Goal: Task Accomplishment & Management: Manage account settings

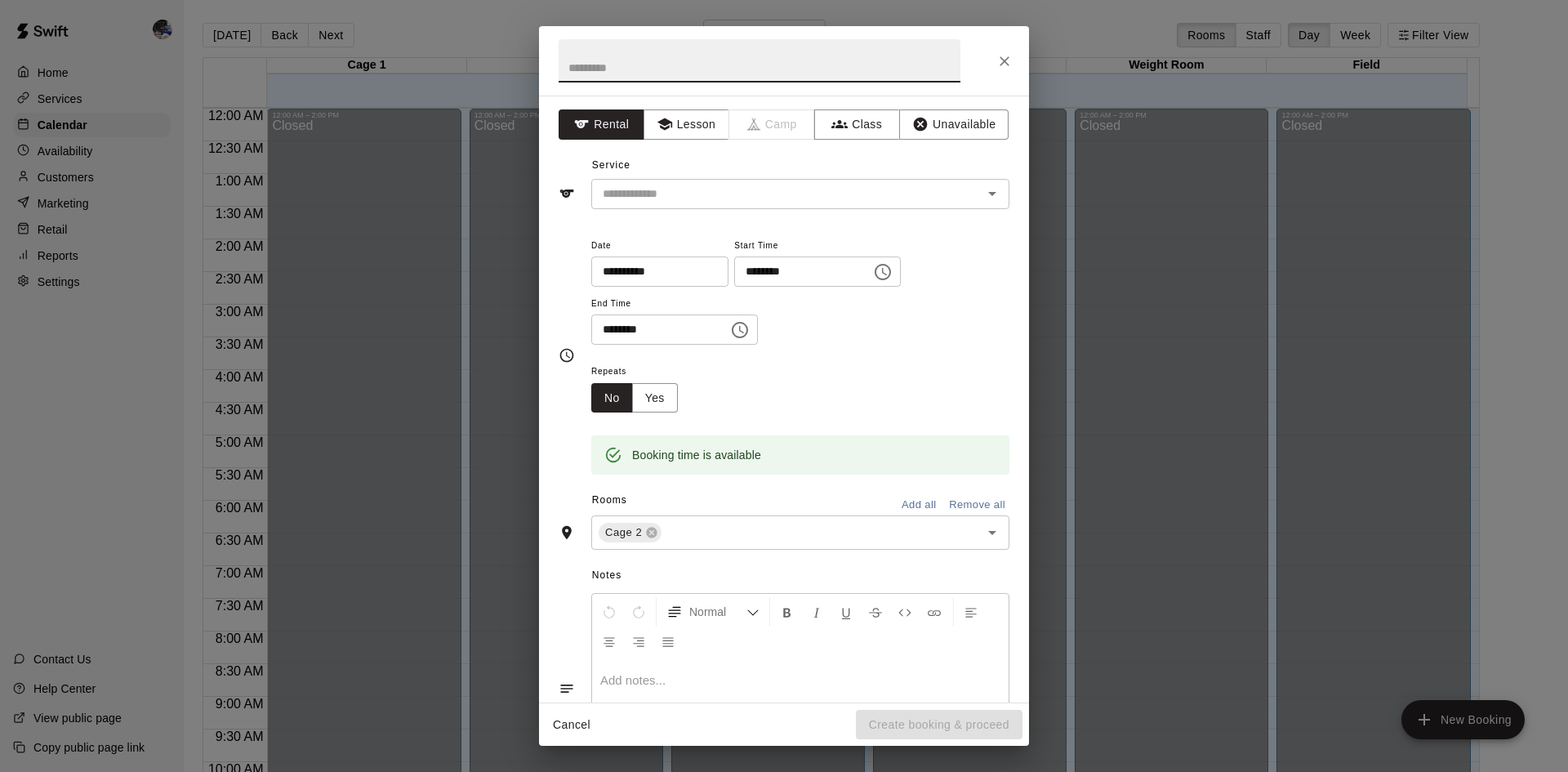
scroll to position [887, 0]
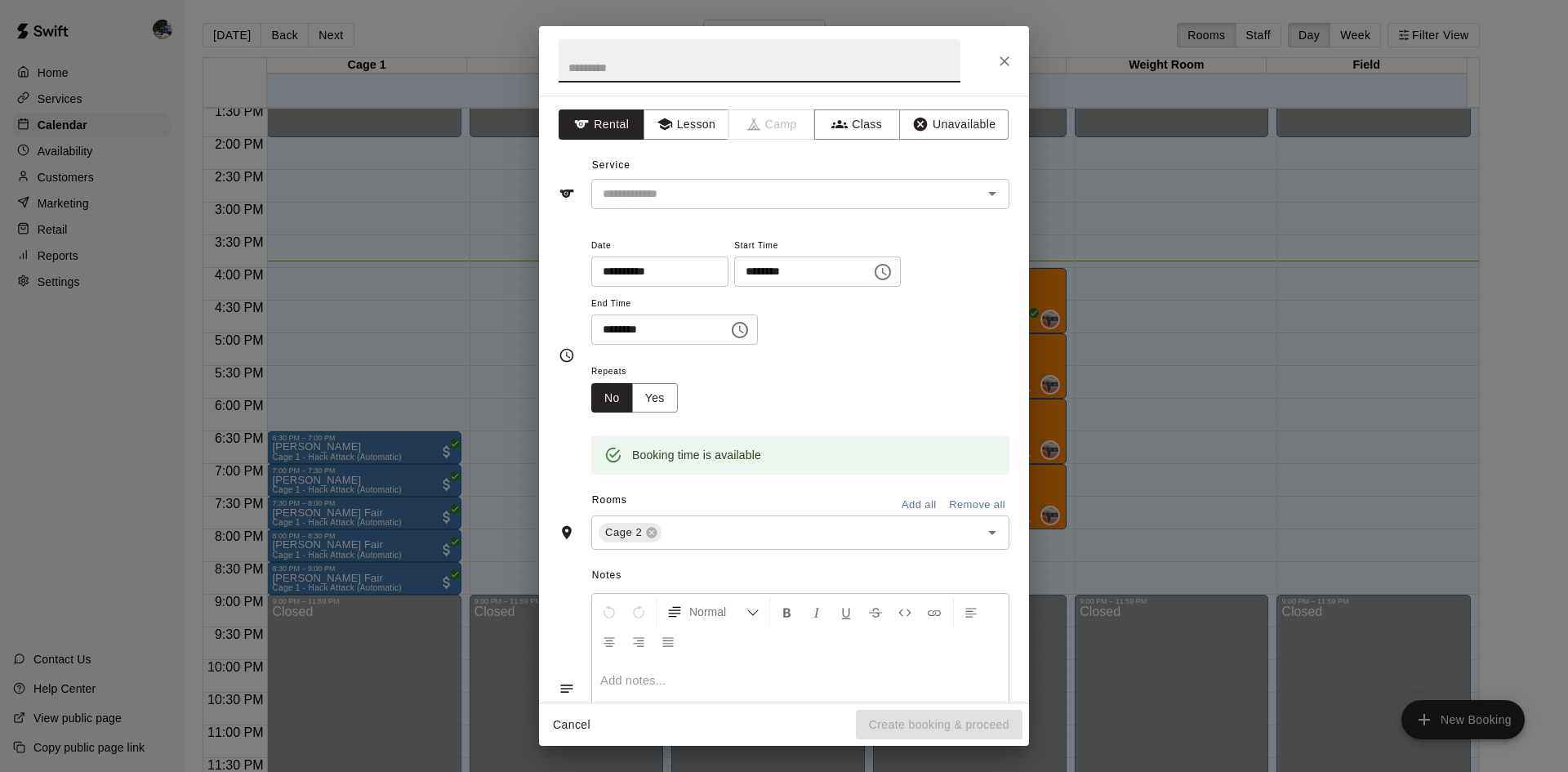
click at [1002, 65] on icon "Close" at bounding box center [1004, 61] width 16 height 16
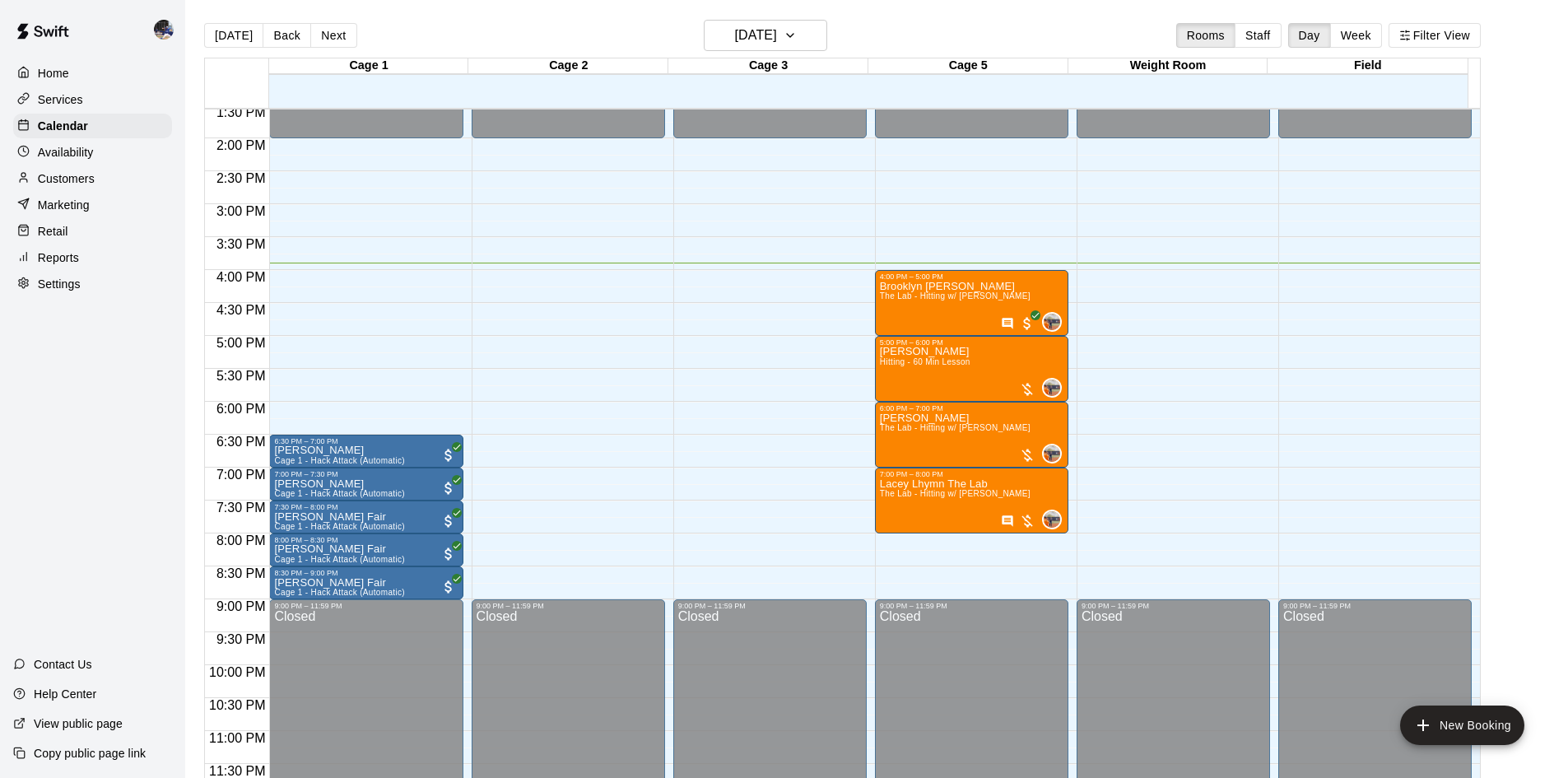
click at [235, 39] on button "Today" at bounding box center [233, 35] width 59 height 25
click at [350, 450] on p "Deserae Albanez" at bounding box center [339, 450] width 131 height 0
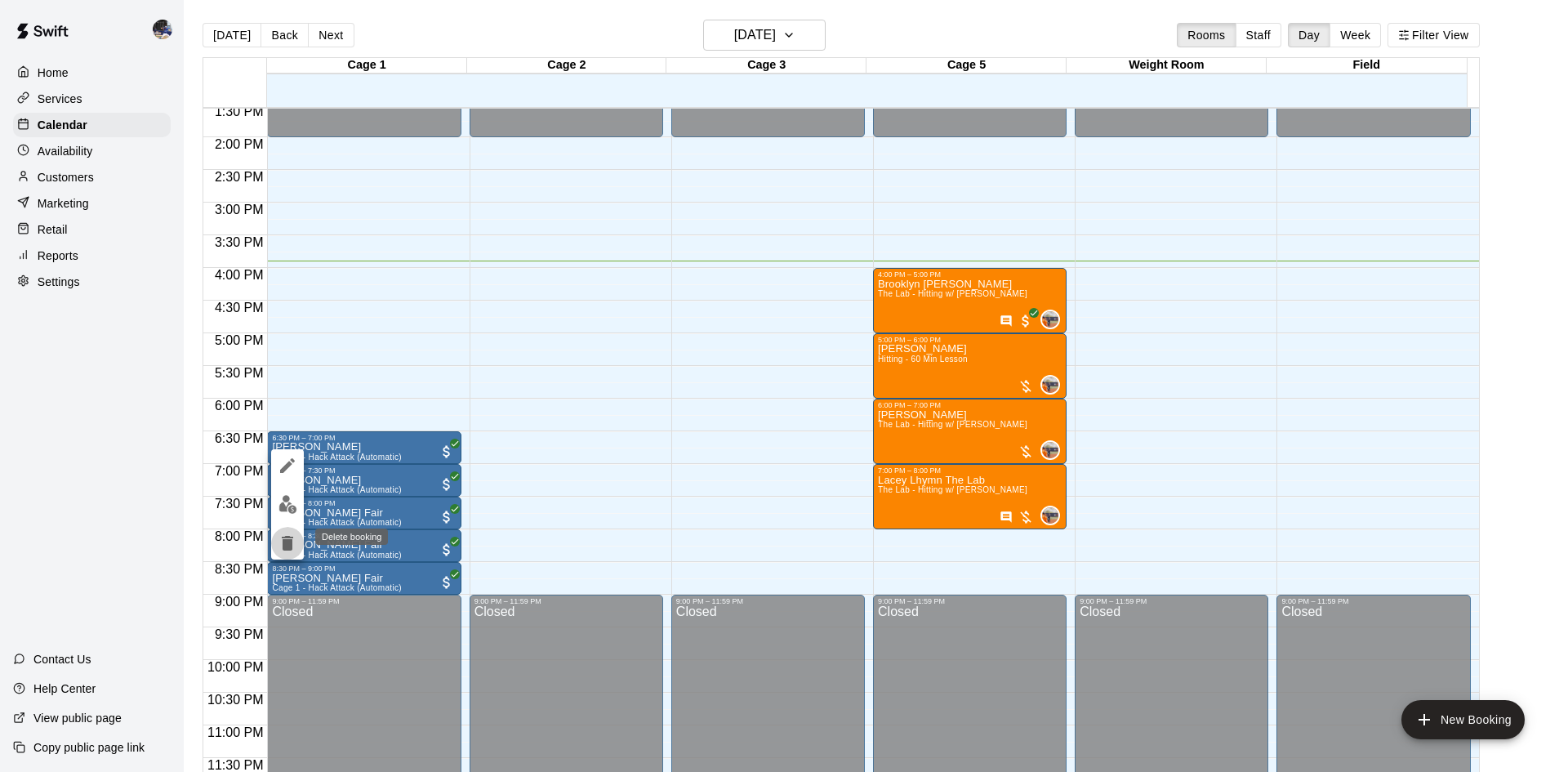
click at [290, 539] on icon "delete" at bounding box center [287, 542] width 11 height 15
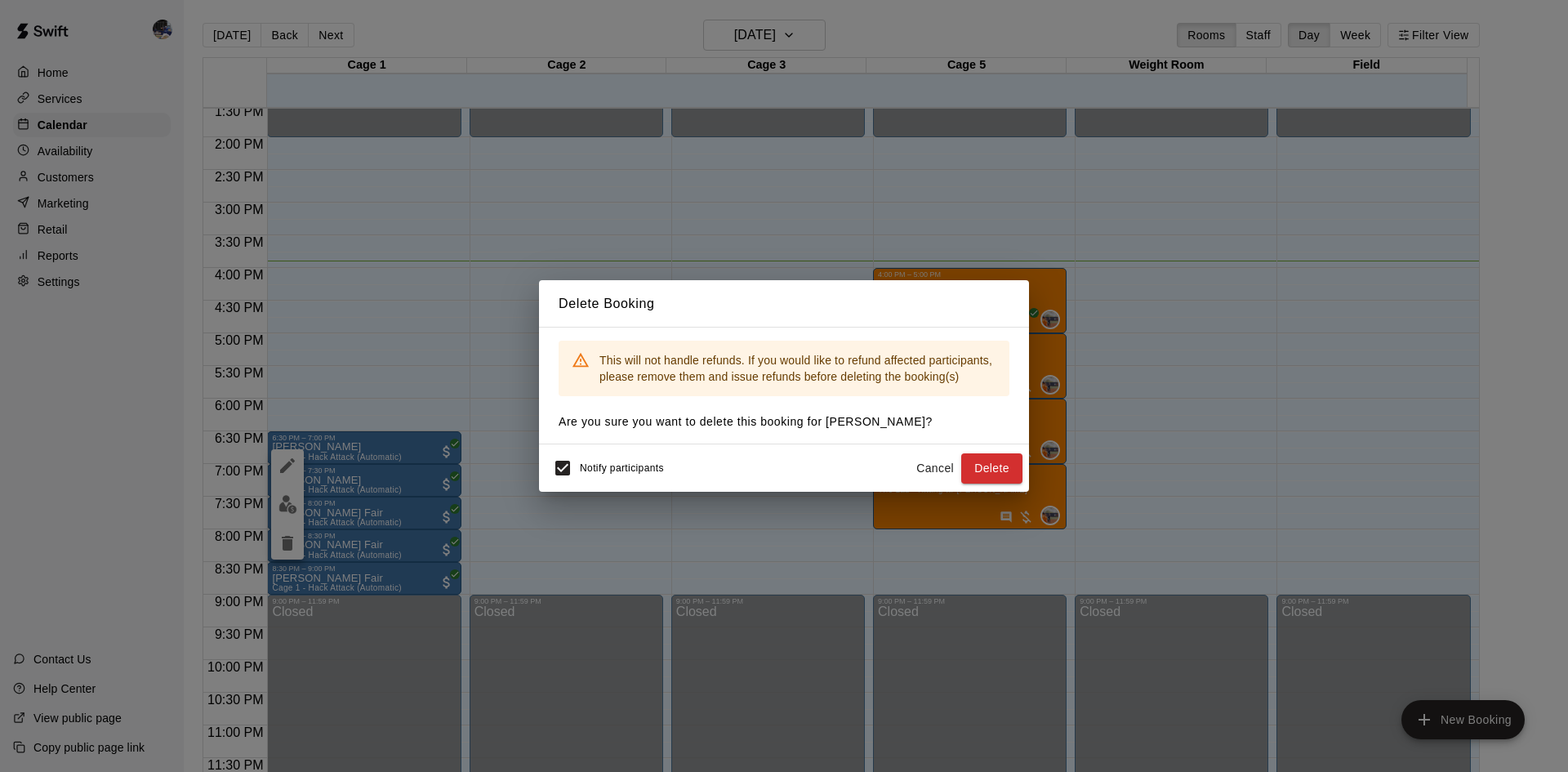
click at [990, 465] on button "Delete" at bounding box center [992, 468] width 61 height 30
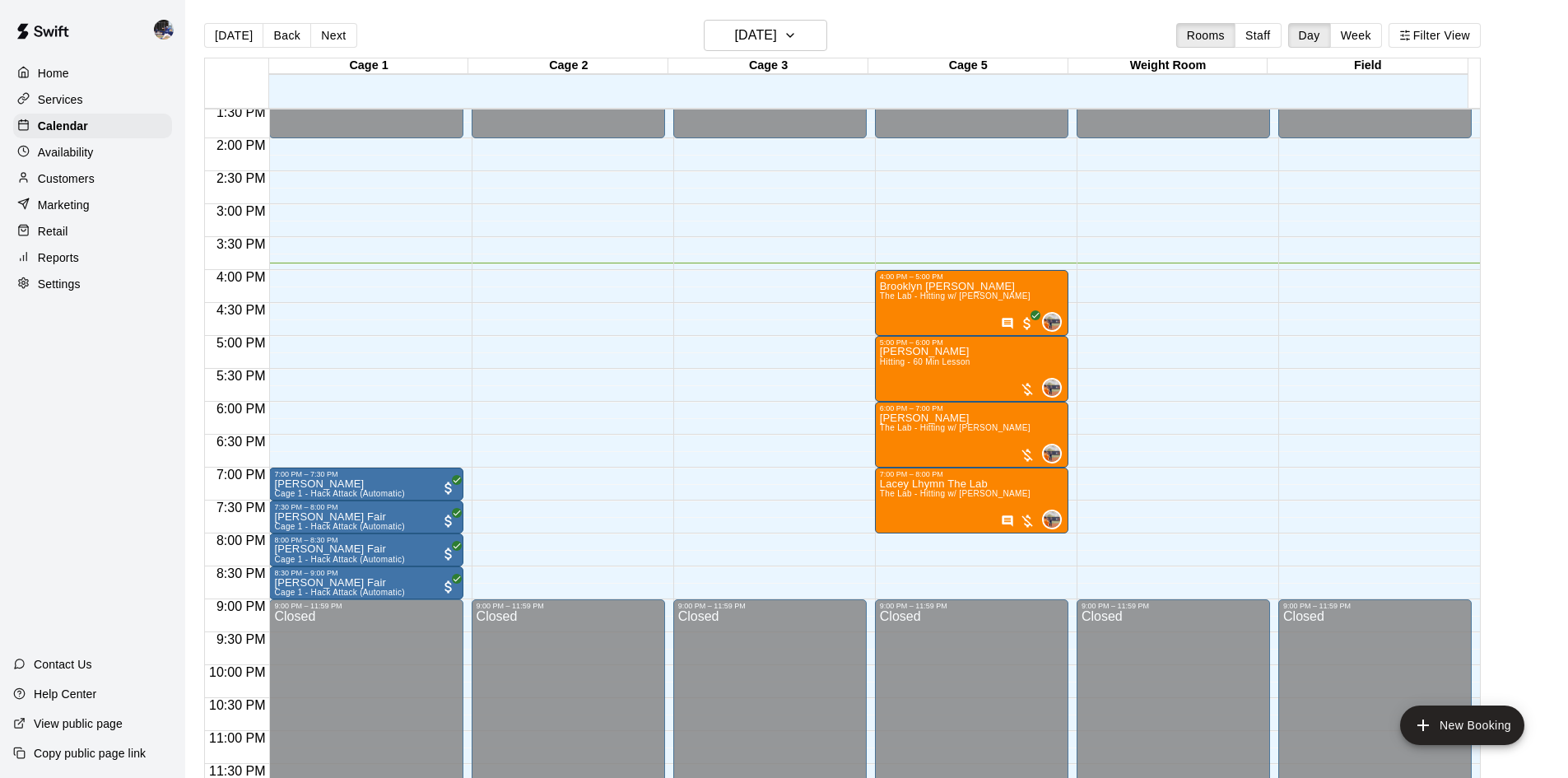
click at [337, 484] on p "Deserae Albanez" at bounding box center [339, 484] width 131 height 0
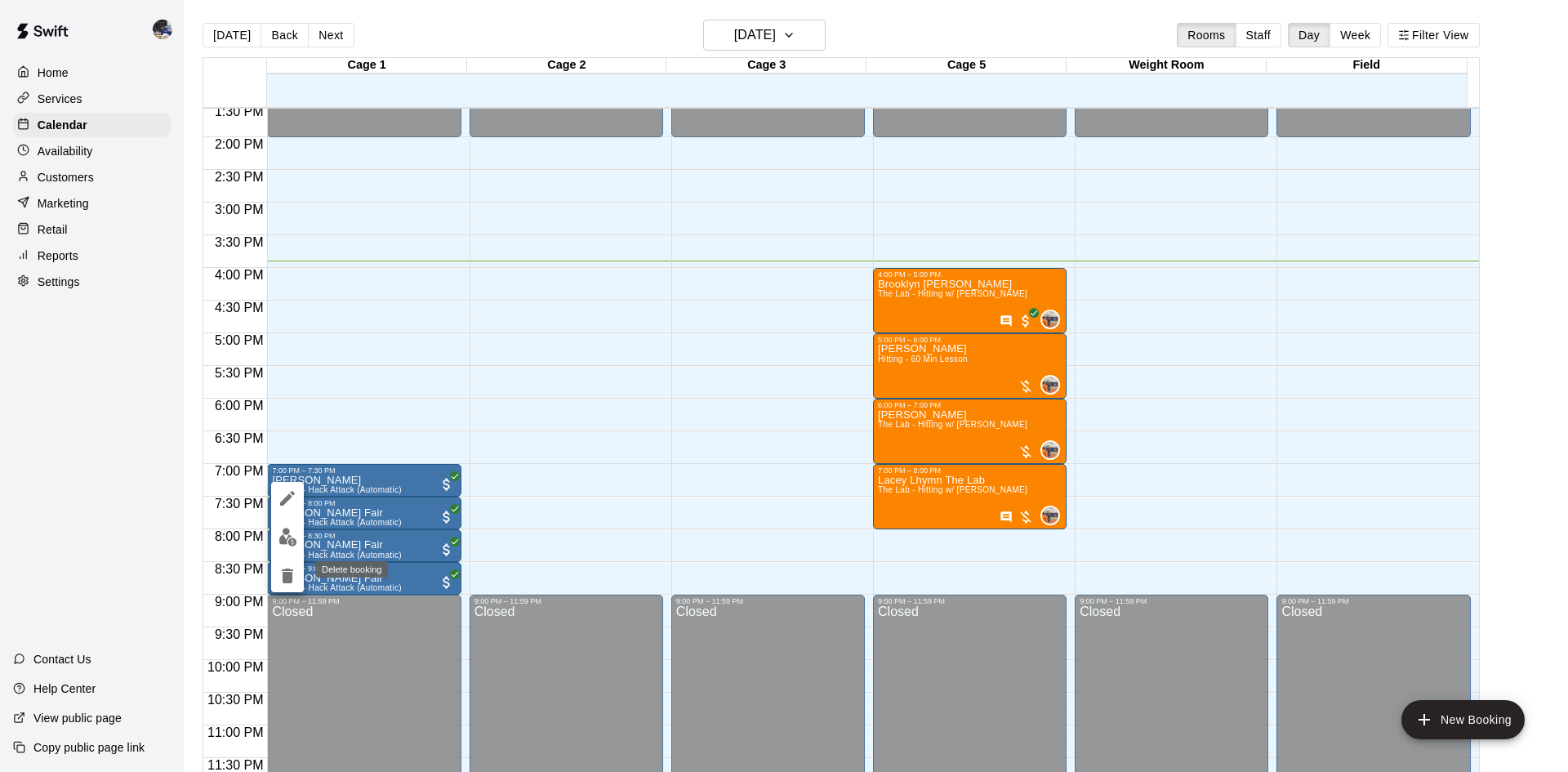
click at [290, 542] on icon "delete" at bounding box center [287, 576] width 11 height 15
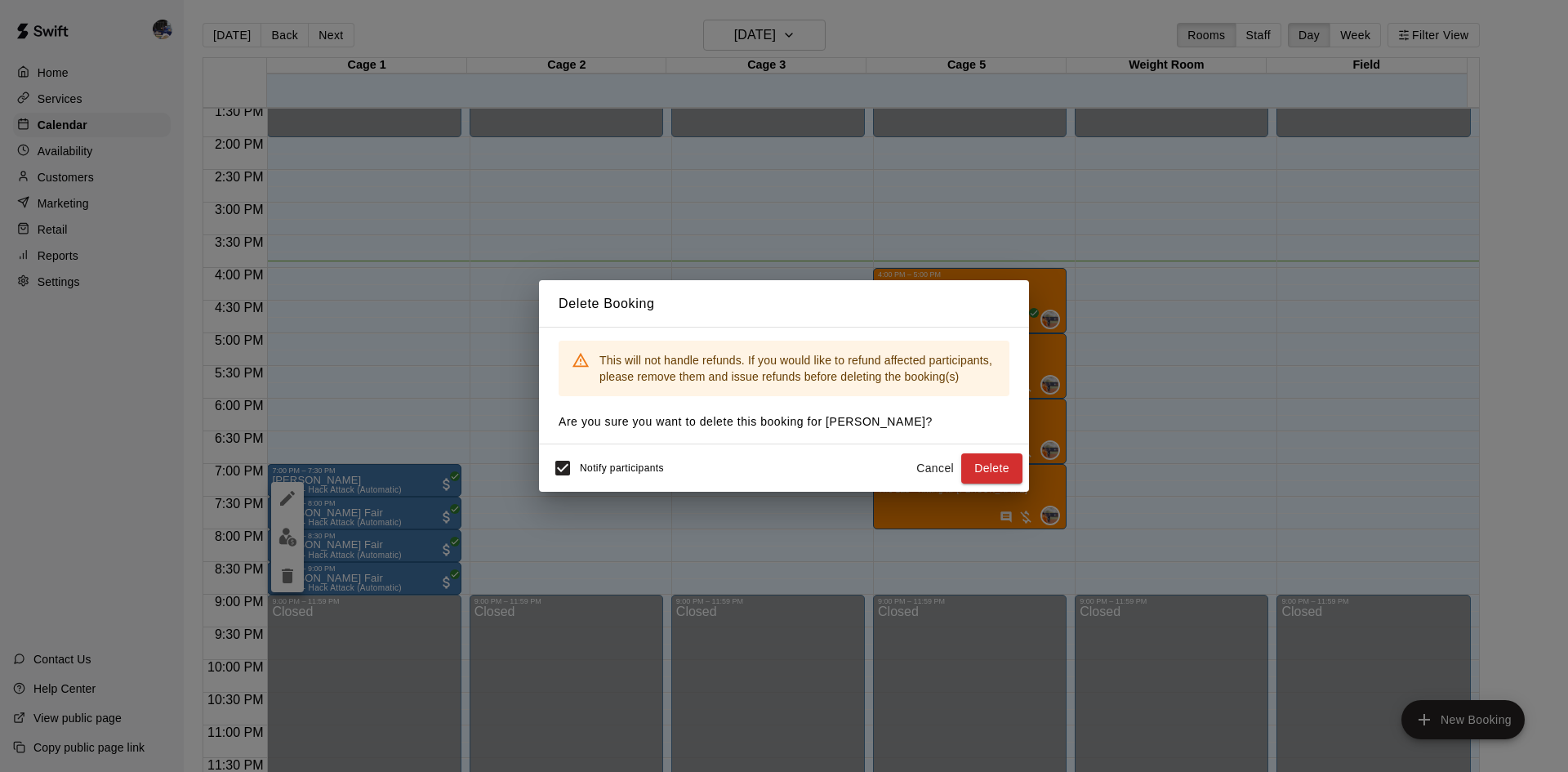
click at [981, 466] on button "Delete" at bounding box center [992, 468] width 61 height 30
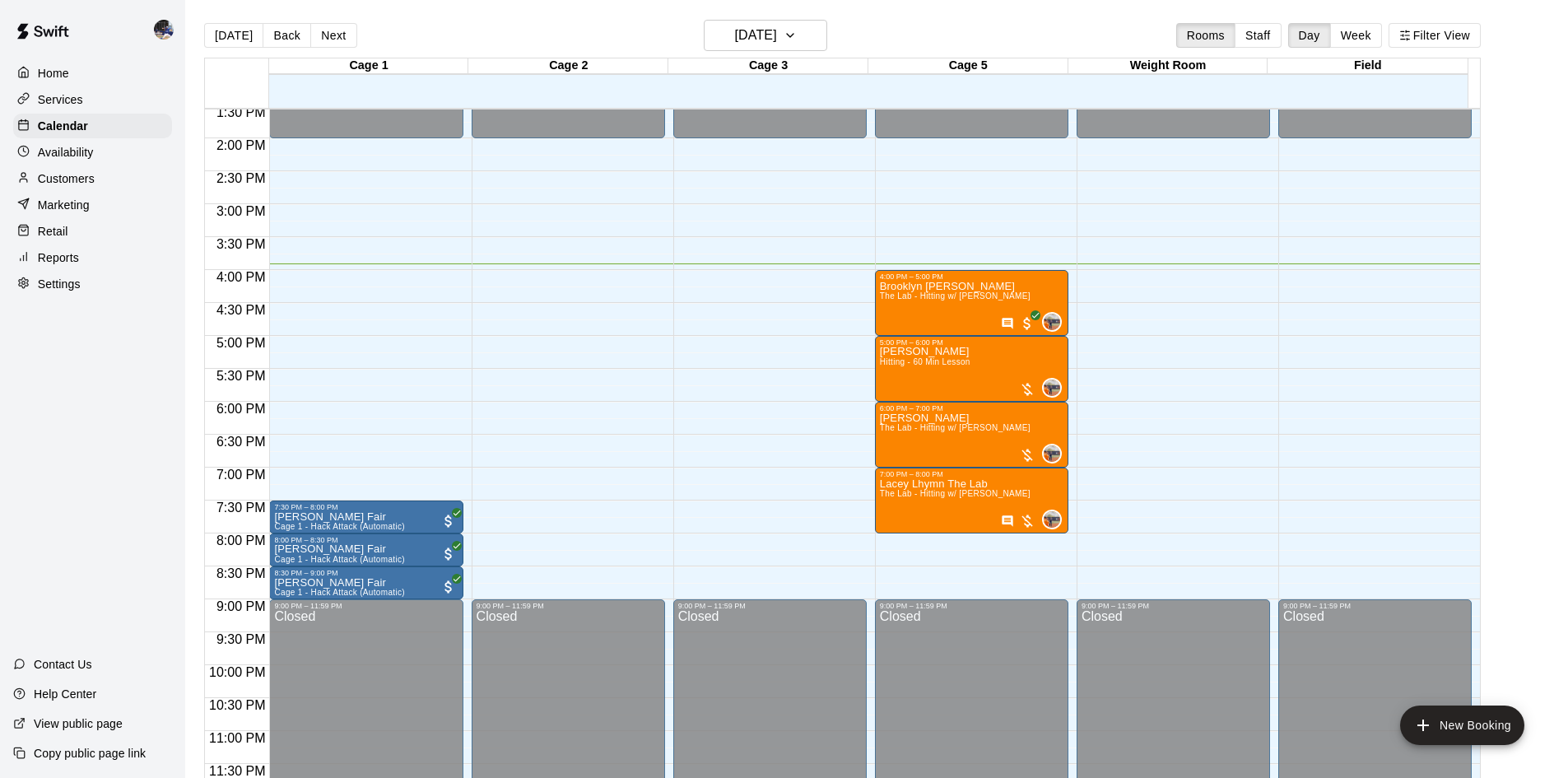
click at [318, 517] on p "Ava Cabrera Fair" at bounding box center [339, 517] width 131 height 0
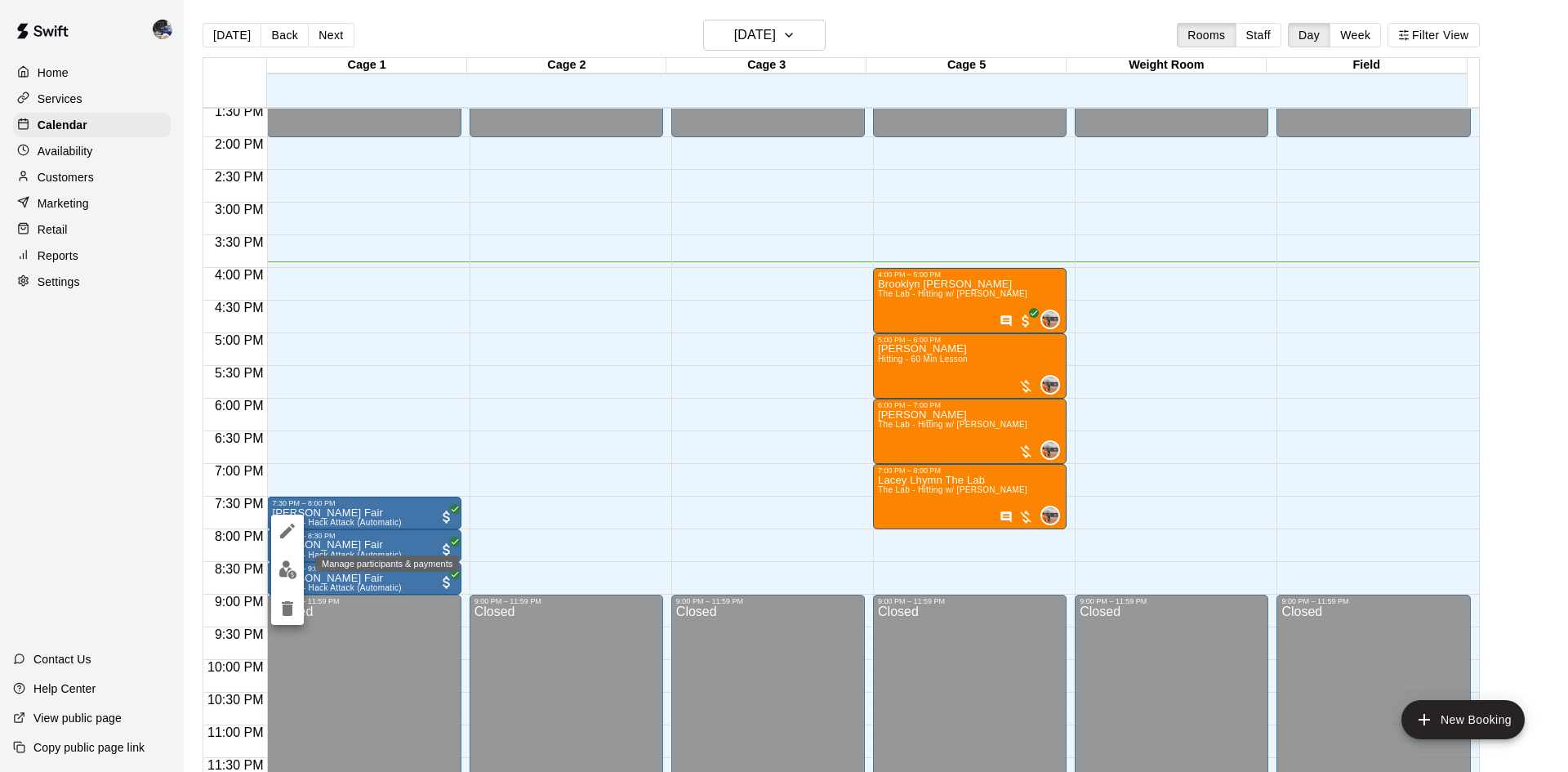
click at [290, 542] on img "edit" at bounding box center [288, 570] width 19 height 19
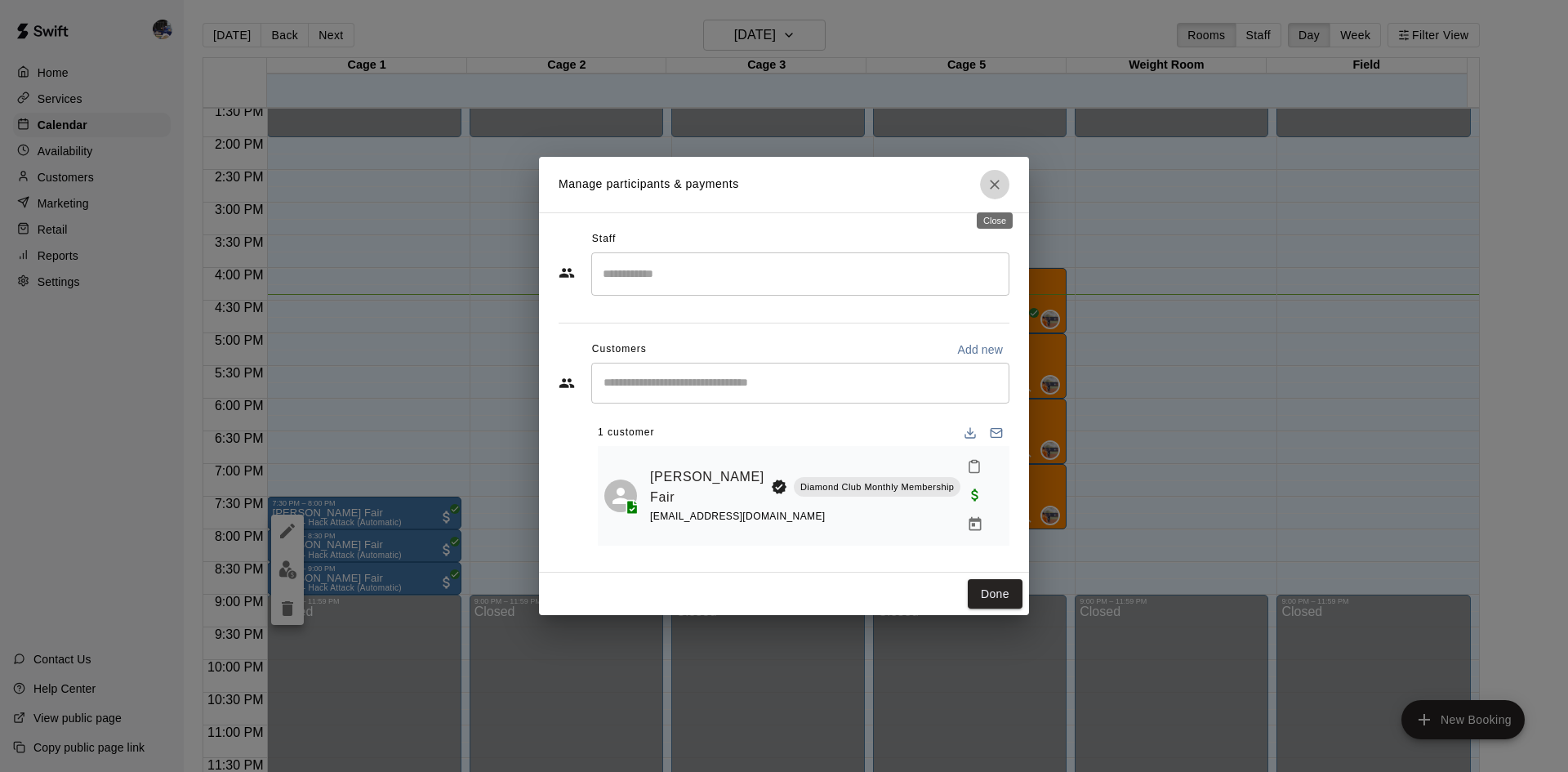
click at [992, 188] on icon "Close" at bounding box center [994, 184] width 16 height 16
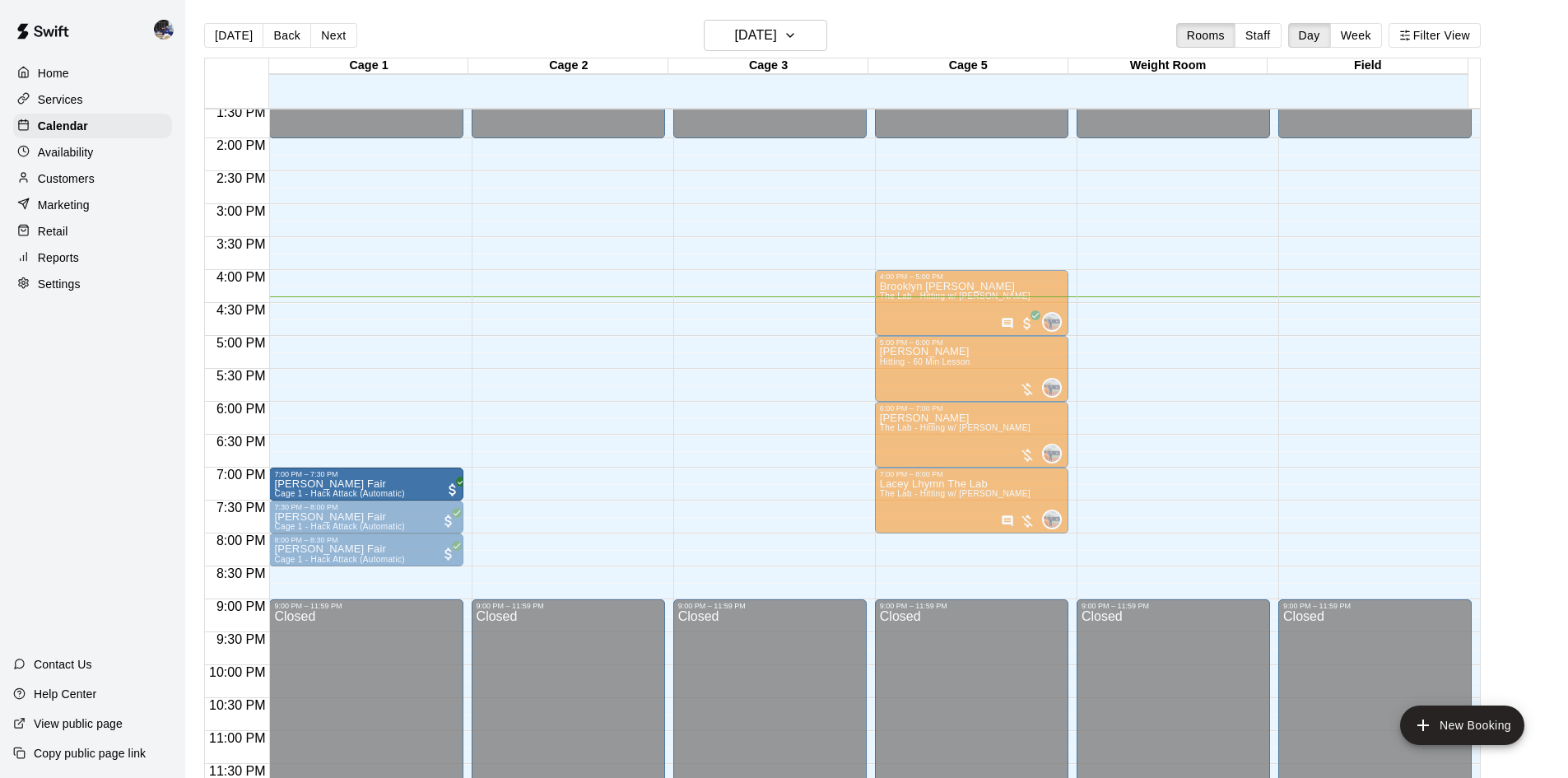
drag, startPoint x: 337, startPoint y: 577, endPoint x: 339, endPoint y: 481, distance: 96.0
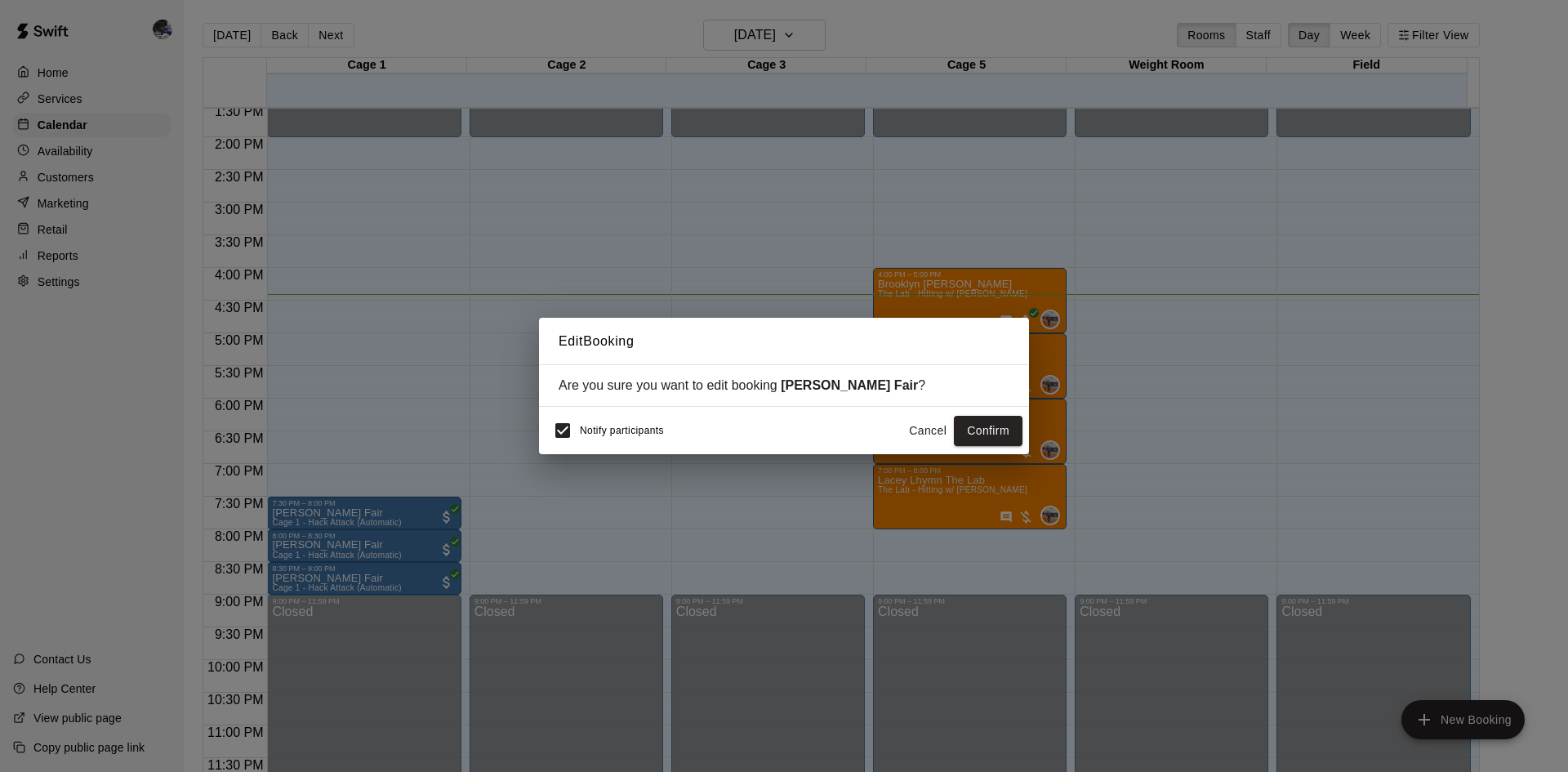
click at [994, 428] on button "Confirm" at bounding box center [988, 430] width 68 height 30
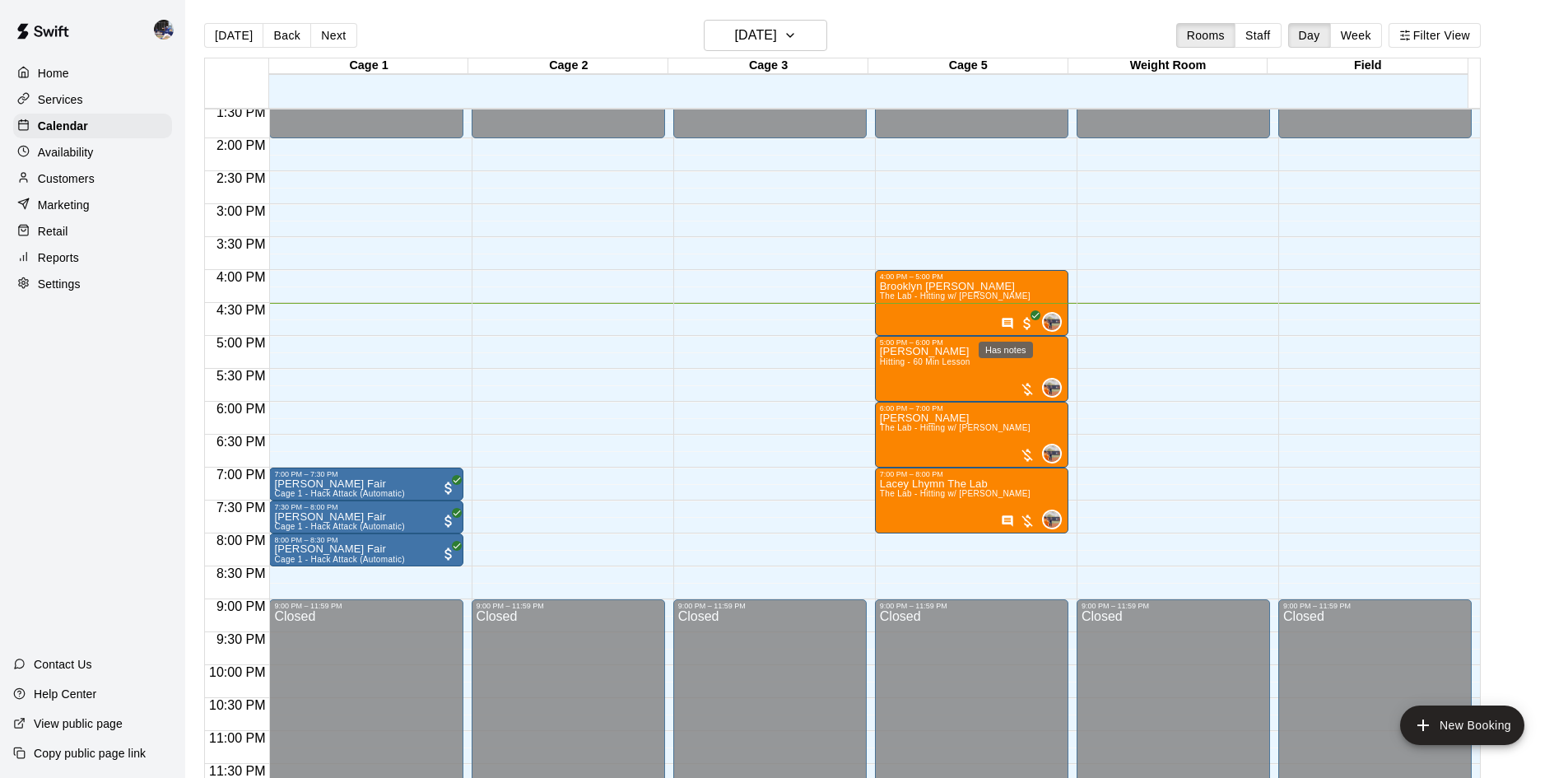
click at [1002, 324] on icon "Has notes" at bounding box center [1007, 323] width 10 height 10
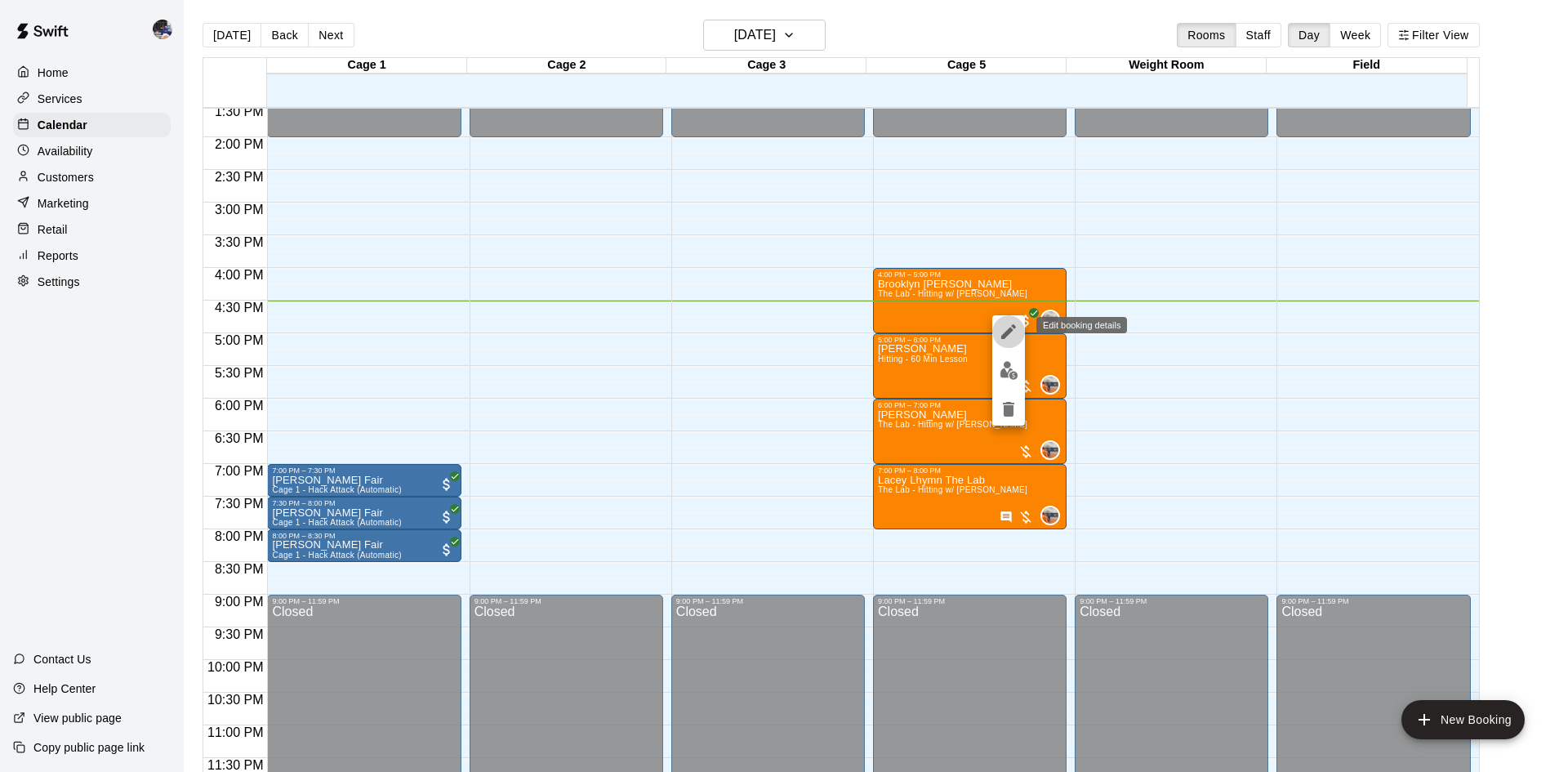
click at [1010, 330] on icon "edit" at bounding box center [1008, 331] width 15 height 15
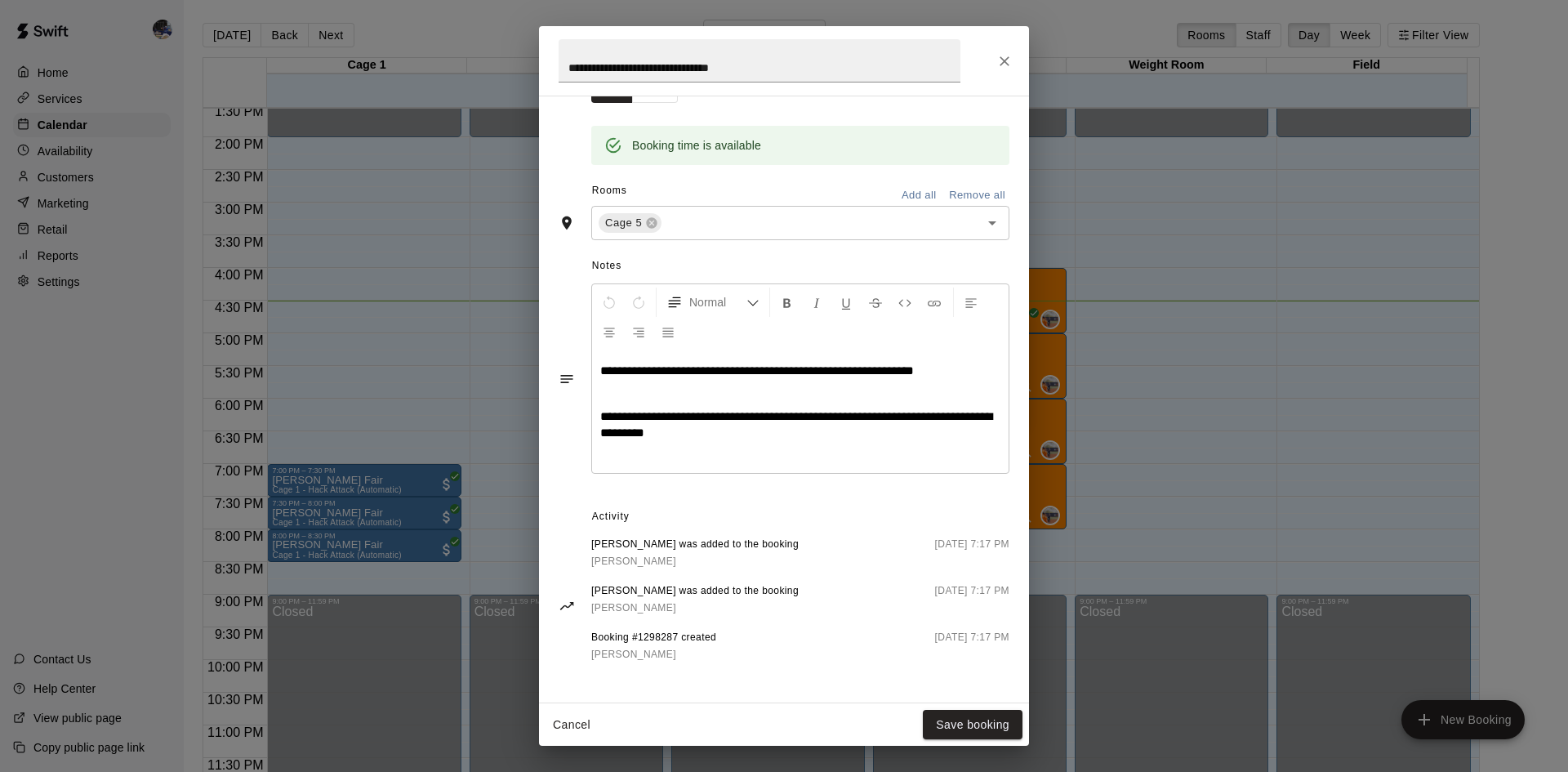
scroll to position [317, 0]
click at [1006, 63] on icon "Close" at bounding box center [1003, 61] width 9 height 9
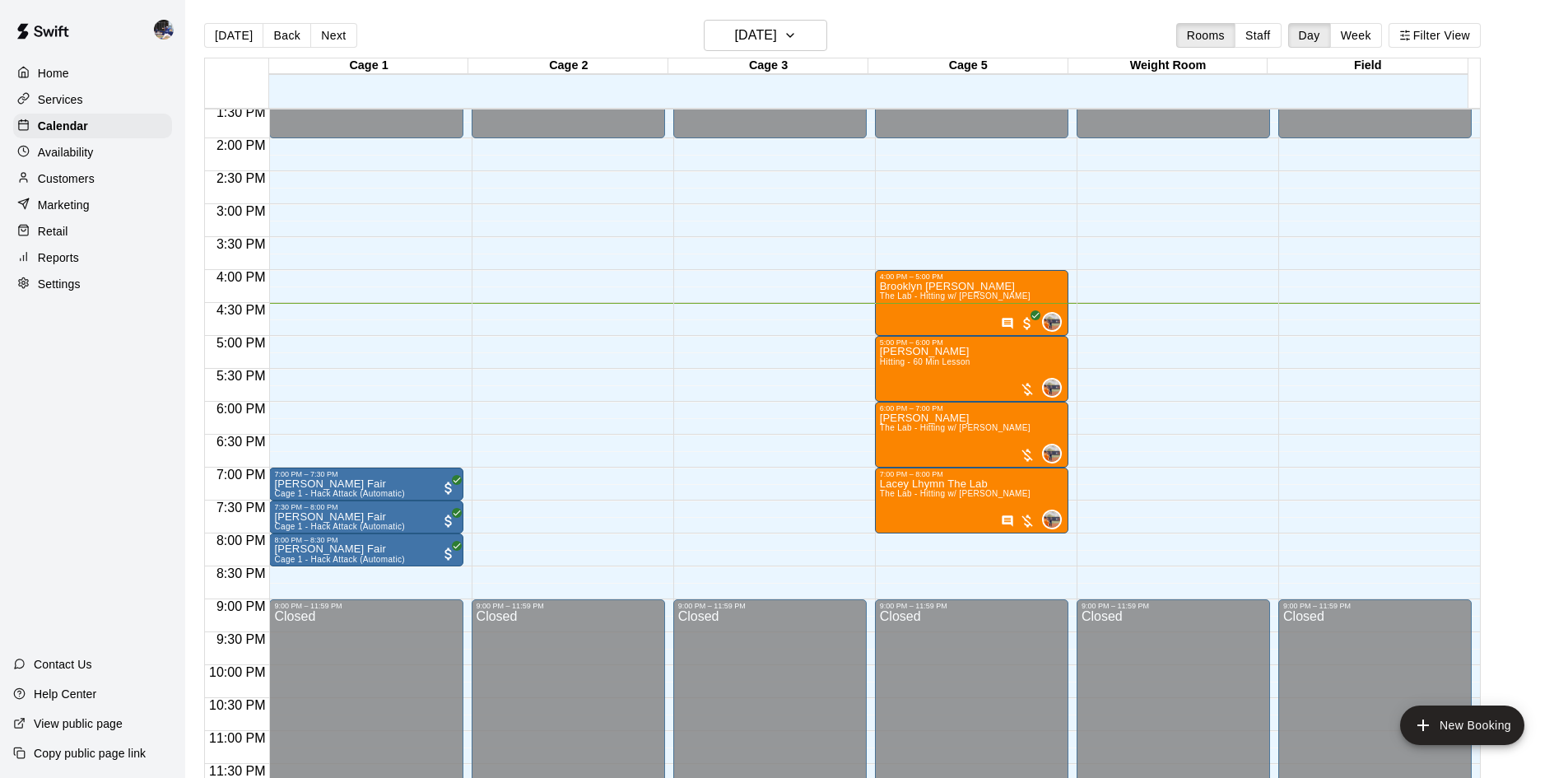
click at [929, 426] on span "The Lab - Hitting w/ Kailee Powell" at bounding box center [954, 427] width 151 height 9
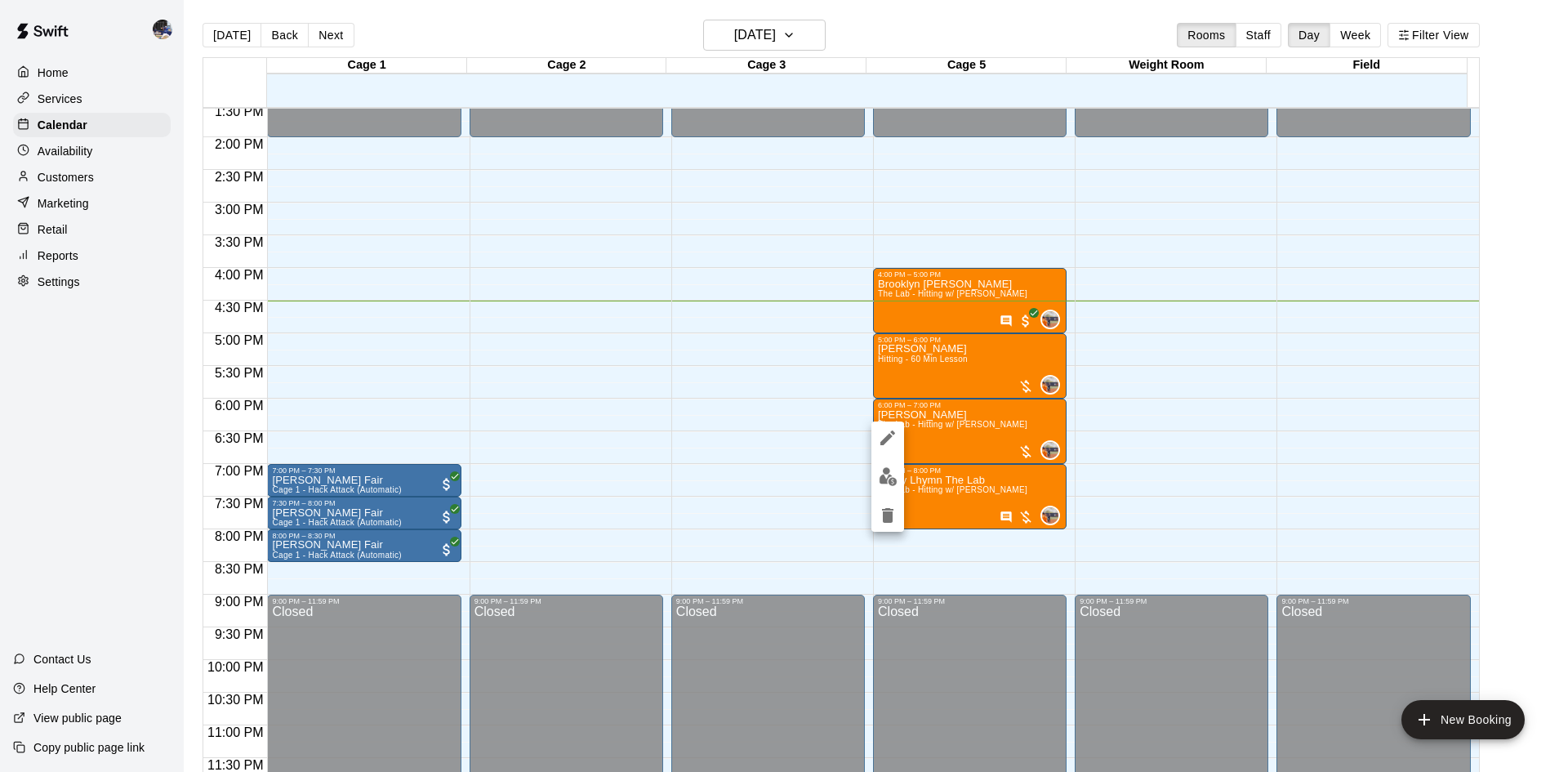
click at [980, 441] on div at bounding box center [784, 386] width 1568 height 772
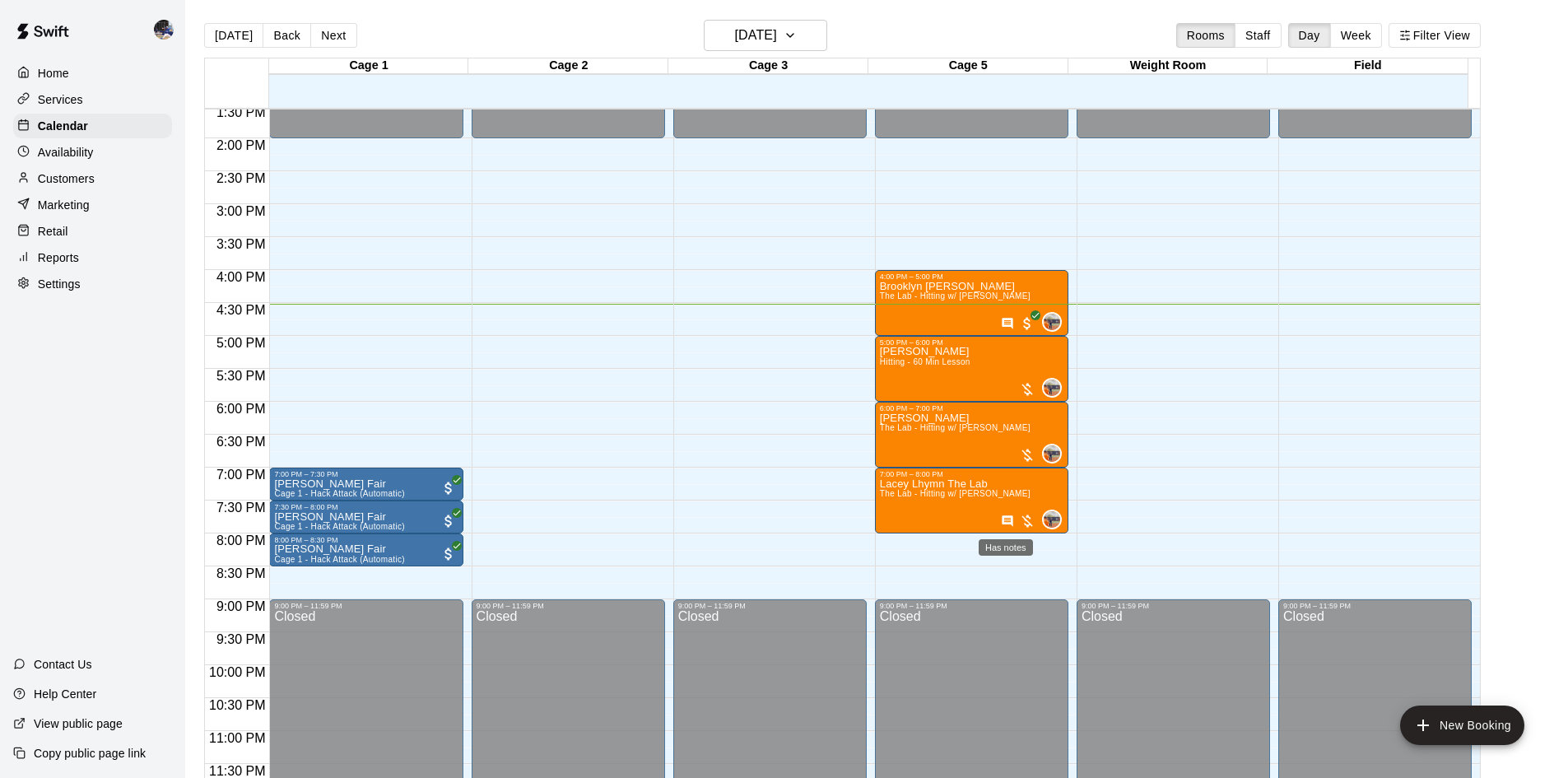
click at [1003, 521] on icon "Has notes" at bounding box center [1007, 521] width 13 height 13
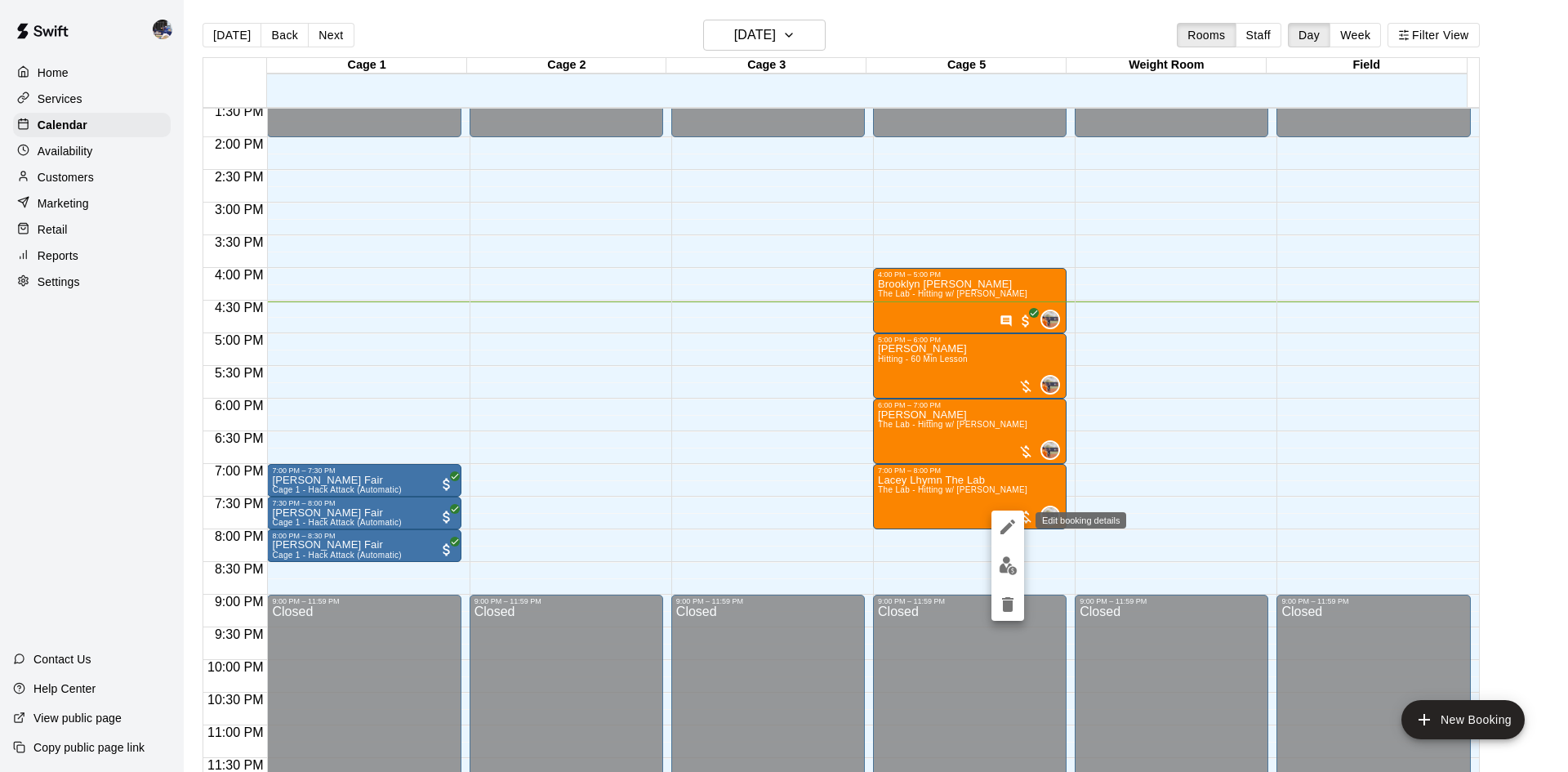
click at [1000, 532] on icon "edit" at bounding box center [1007, 526] width 15 height 15
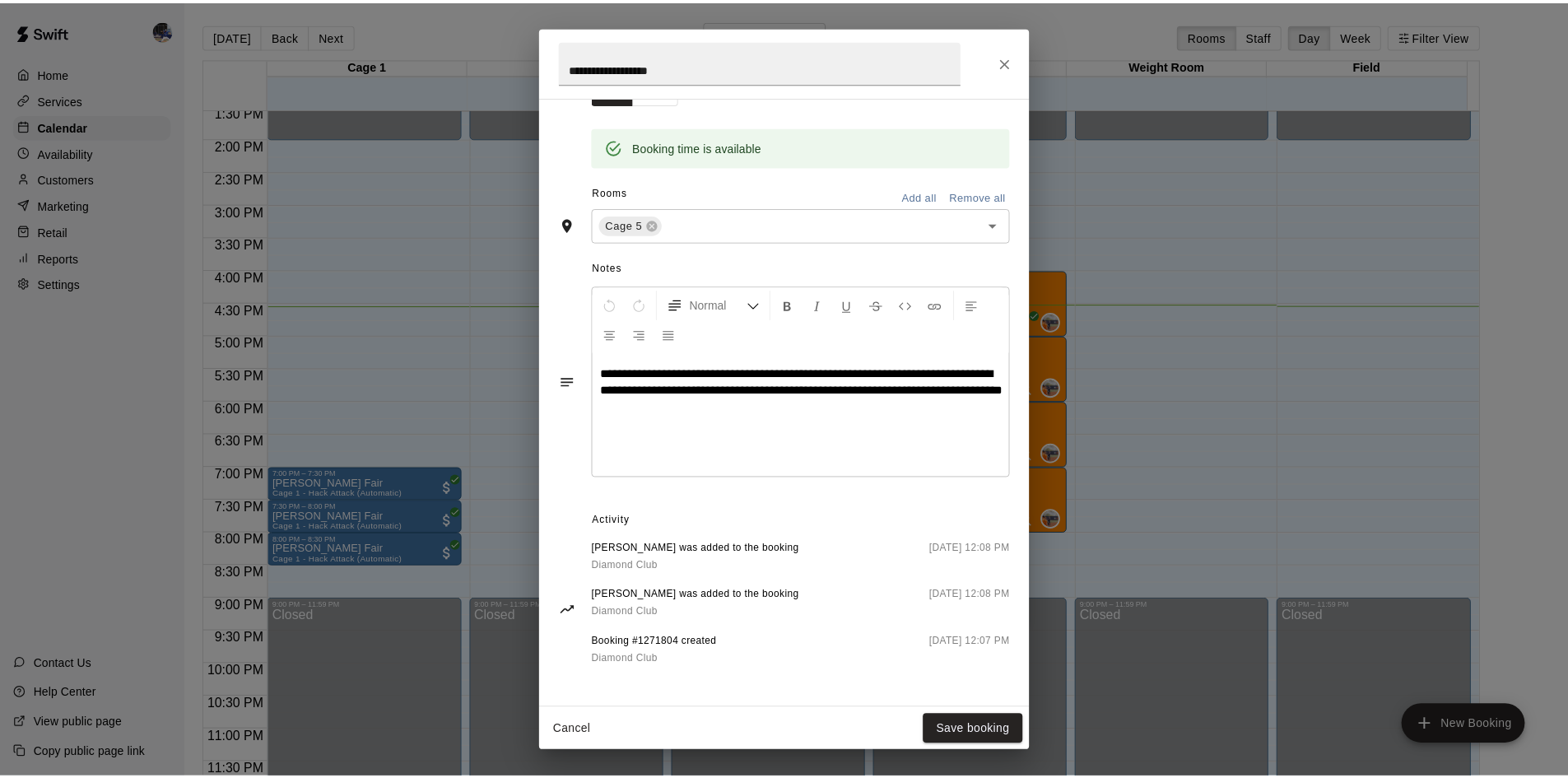
scroll to position [0, 0]
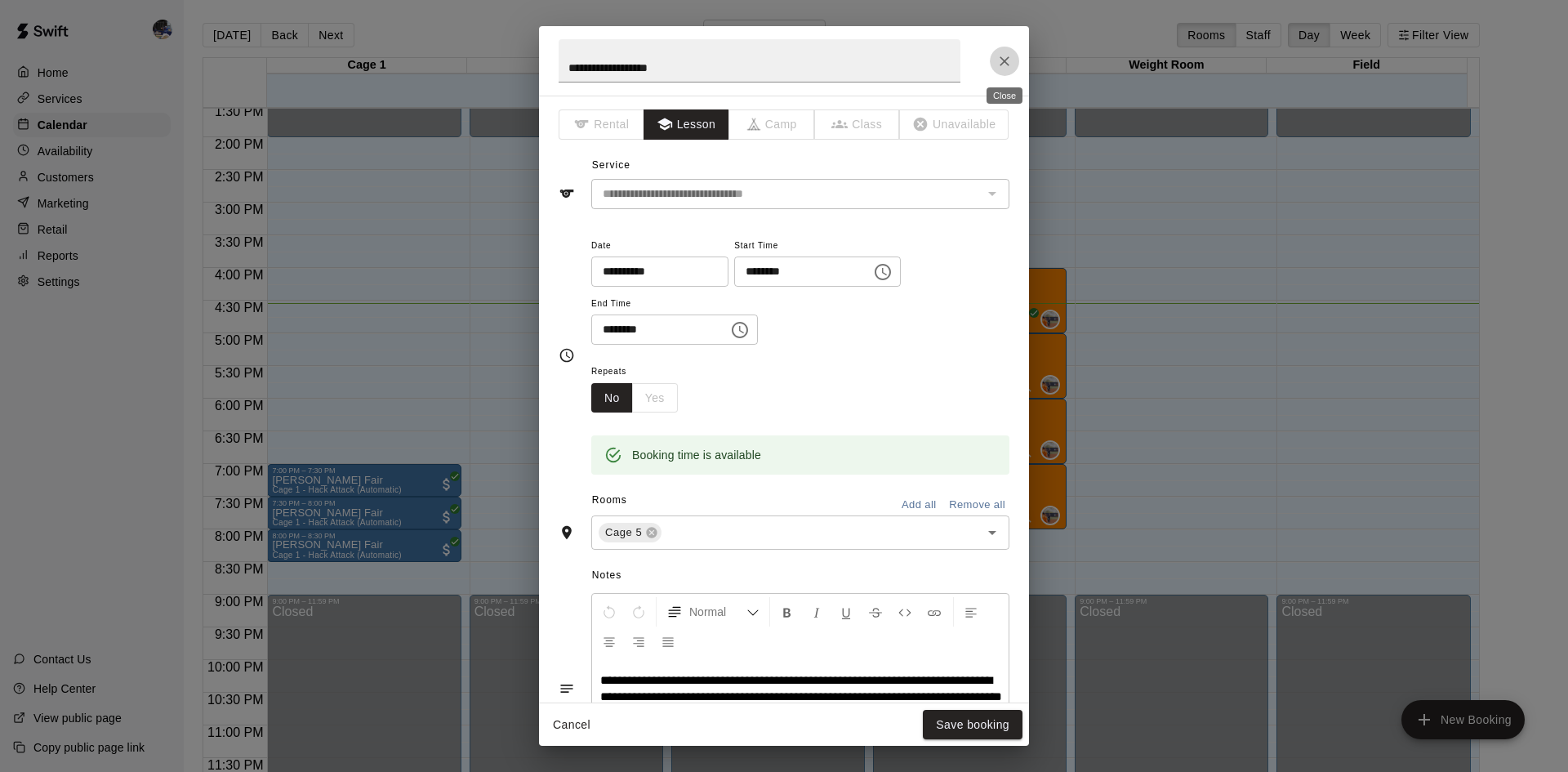
click at [1003, 62] on icon "Close" at bounding box center [1003, 61] width 9 height 9
